Goal: Transaction & Acquisition: Purchase product/service

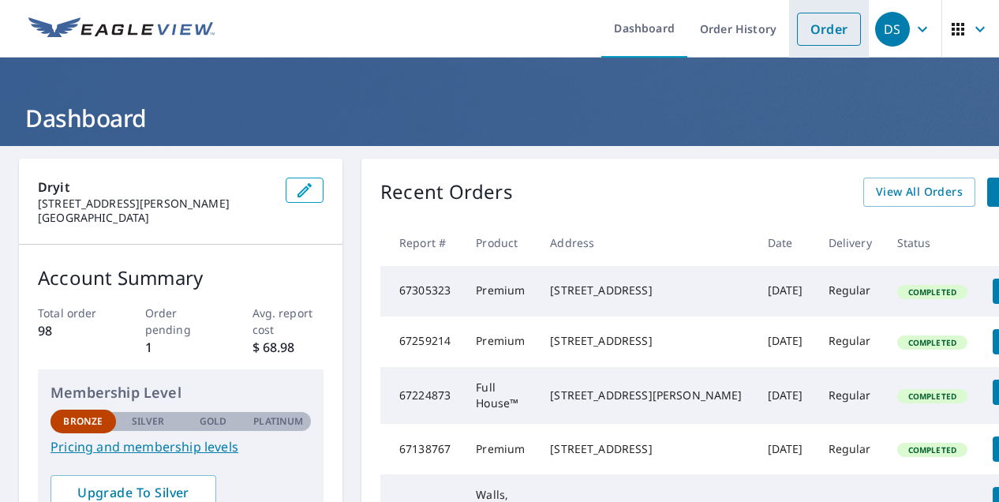
click at [808, 33] on link "Order" at bounding box center [829, 29] width 64 height 33
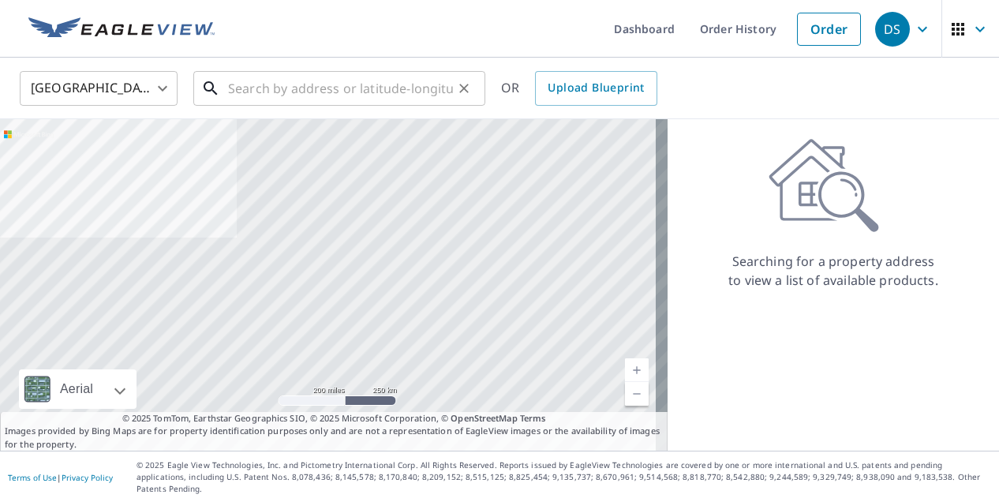
click at [259, 89] on input "text" at bounding box center [340, 88] width 225 height 44
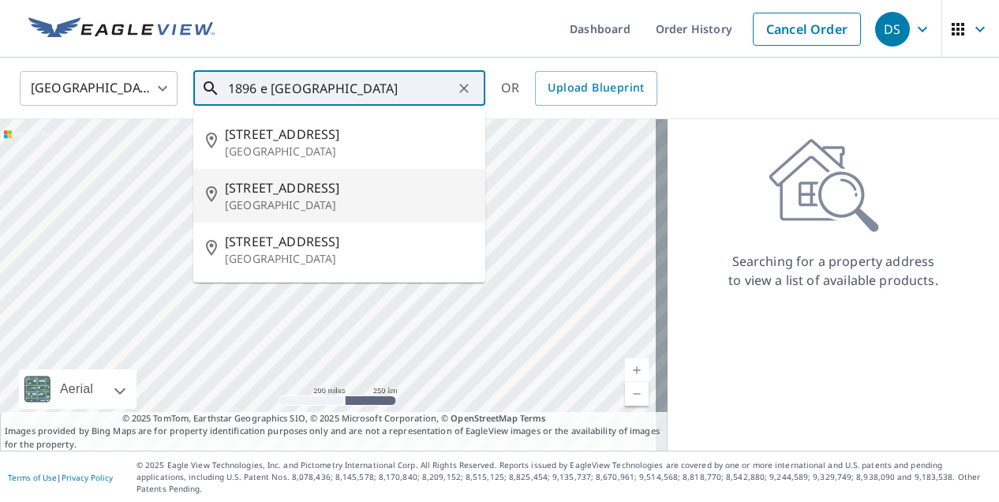
click at [265, 181] on span "[STREET_ADDRESS]" at bounding box center [349, 187] width 248 height 19
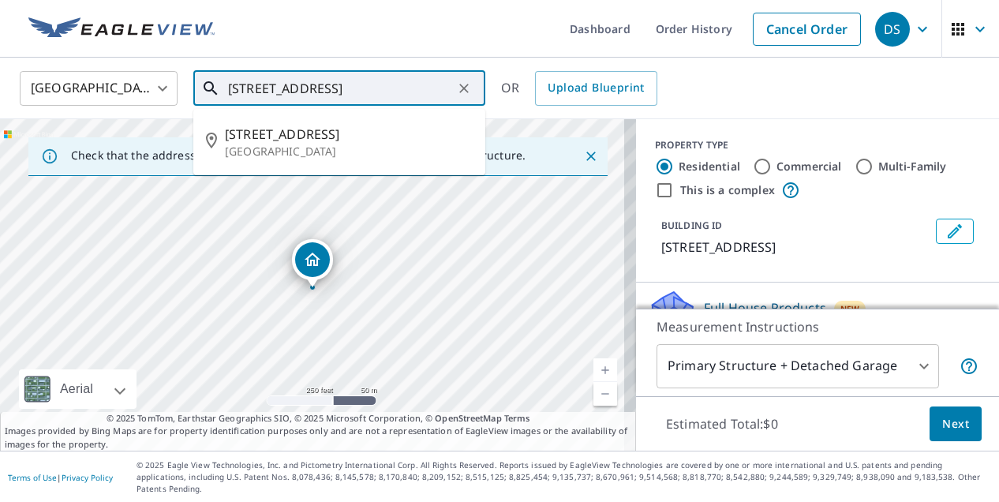
click at [254, 94] on input "[STREET_ADDRESS]" at bounding box center [340, 88] width 225 height 44
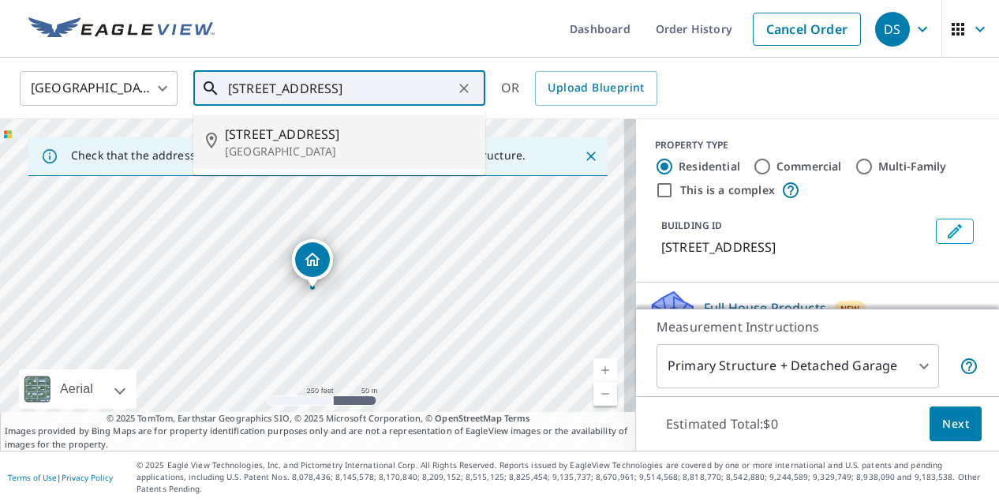
click at [253, 144] on p "[GEOGRAPHIC_DATA]" at bounding box center [349, 152] width 248 height 16
type input "[STREET_ADDRESS]"
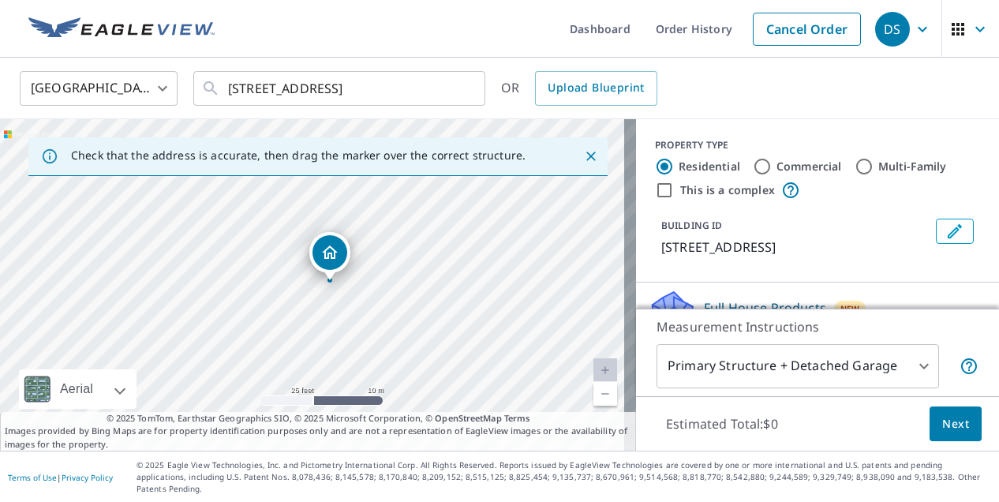
click at [325, 307] on div "[STREET_ADDRESS]" at bounding box center [318, 284] width 636 height 331
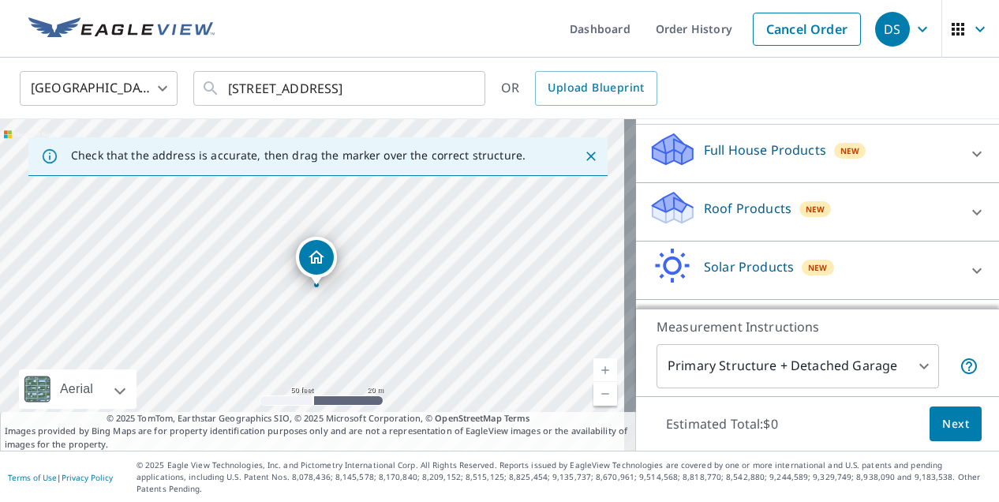
scroll to position [194, 0]
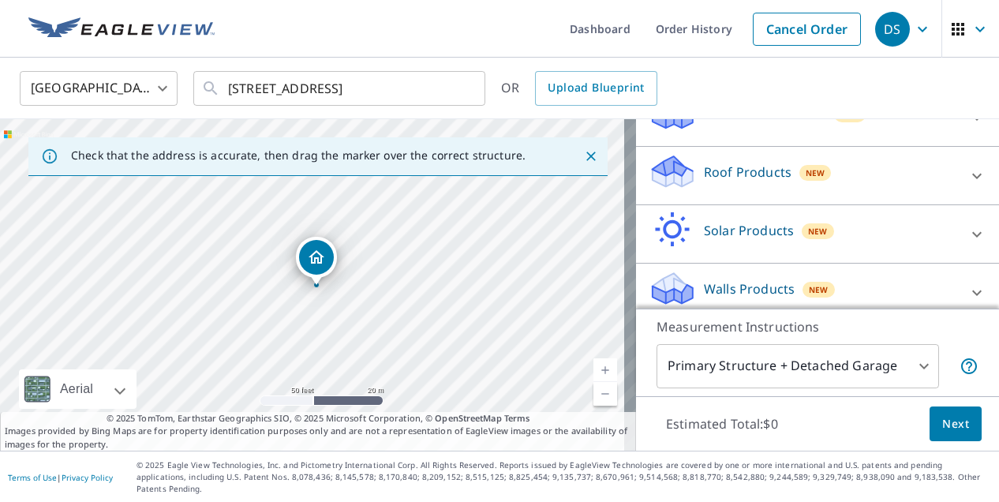
click at [735, 290] on p "Walls Products" at bounding box center [749, 288] width 91 height 19
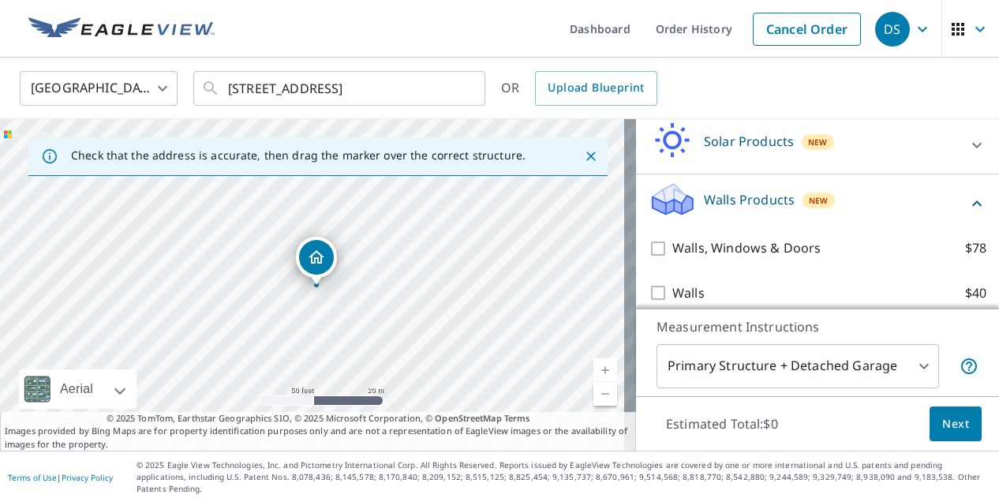
scroll to position [284, 0]
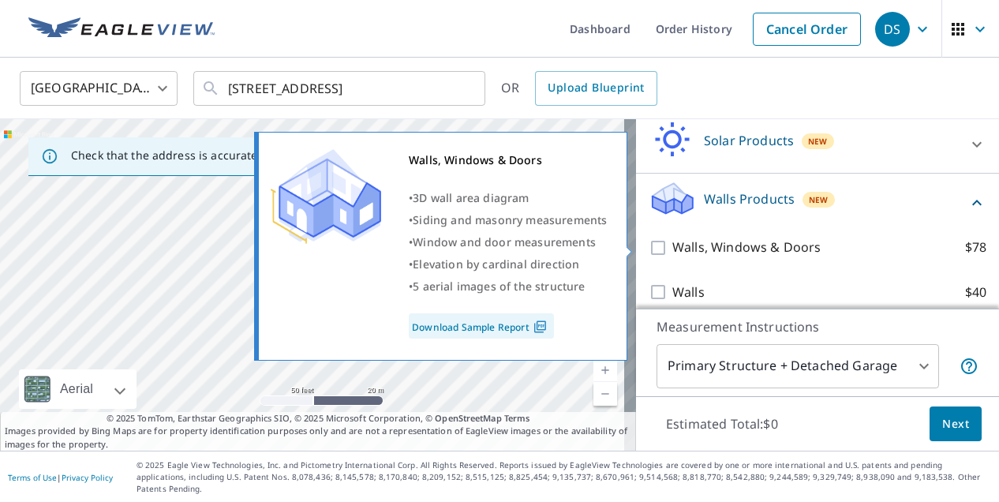
click at [649, 244] on input "Walls, Windows & Doors $78" at bounding box center [661, 247] width 24 height 19
checkbox input "true"
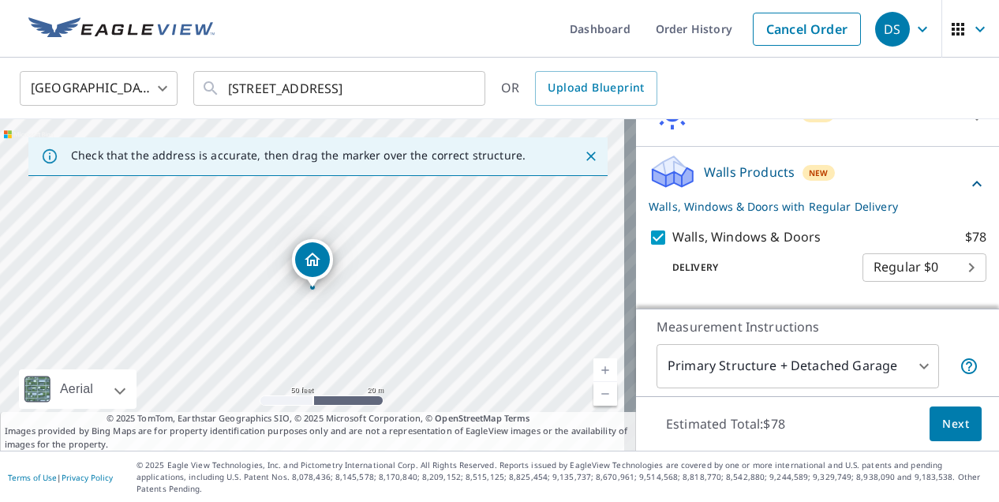
scroll to position [336, 0]
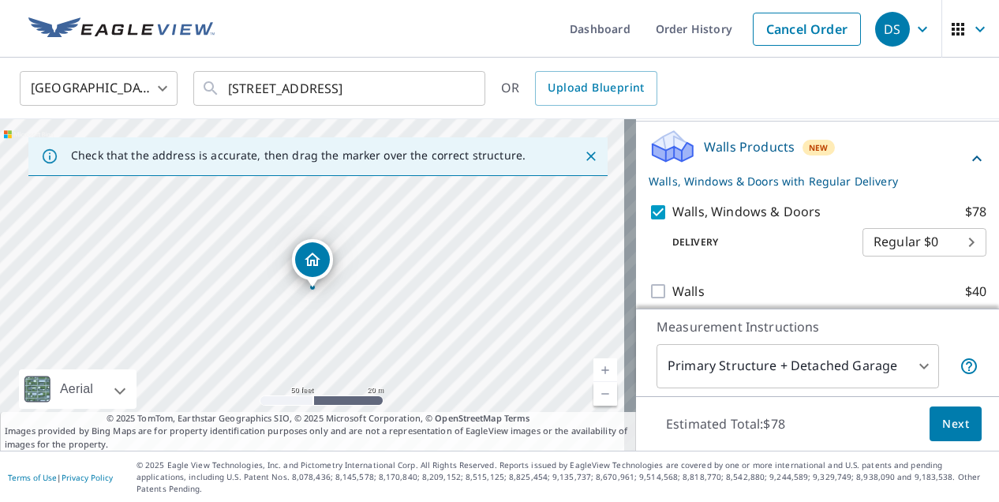
click at [930, 429] on button "Next" at bounding box center [956, 424] width 52 height 36
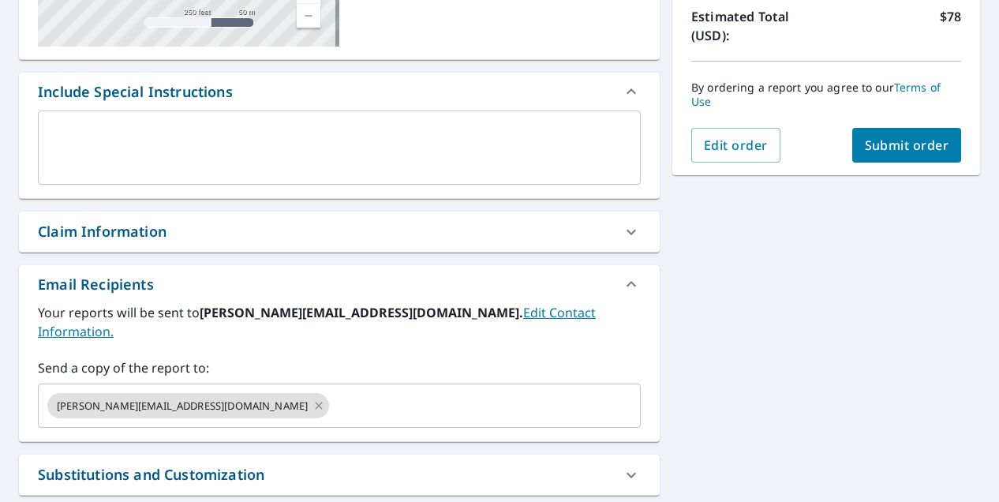
scroll to position [395, 0]
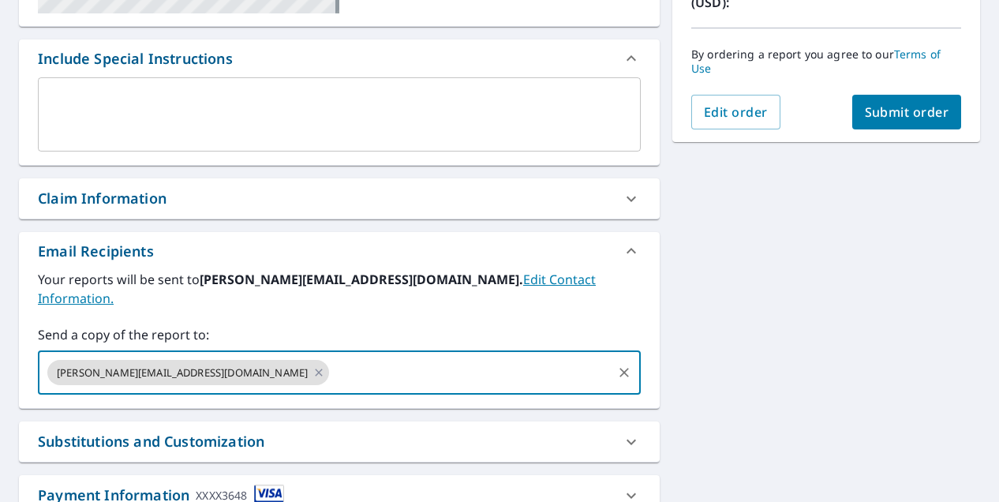
click at [331, 357] on input "text" at bounding box center [470, 372] width 279 height 30
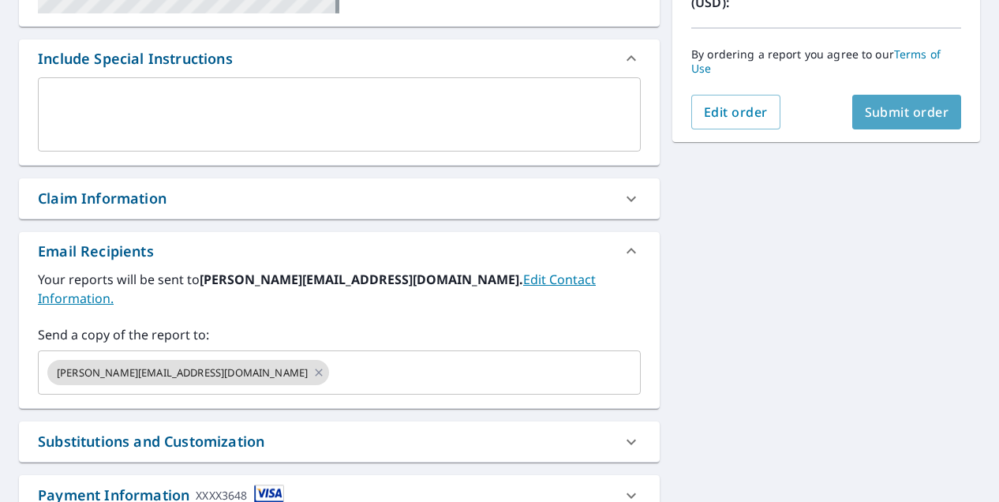
click at [879, 111] on span "Submit order" at bounding box center [907, 111] width 84 height 17
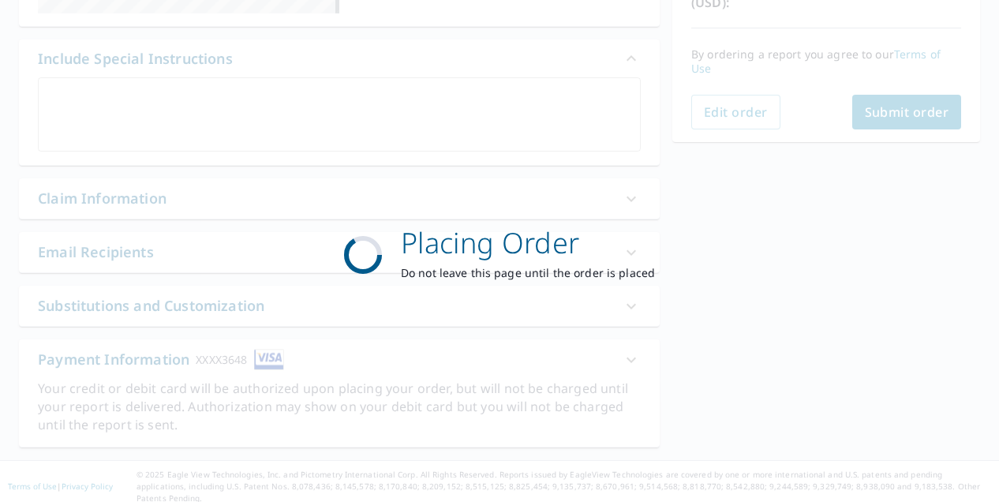
scroll to position [391, 0]
